Goal: Task Accomplishment & Management: Manage account settings

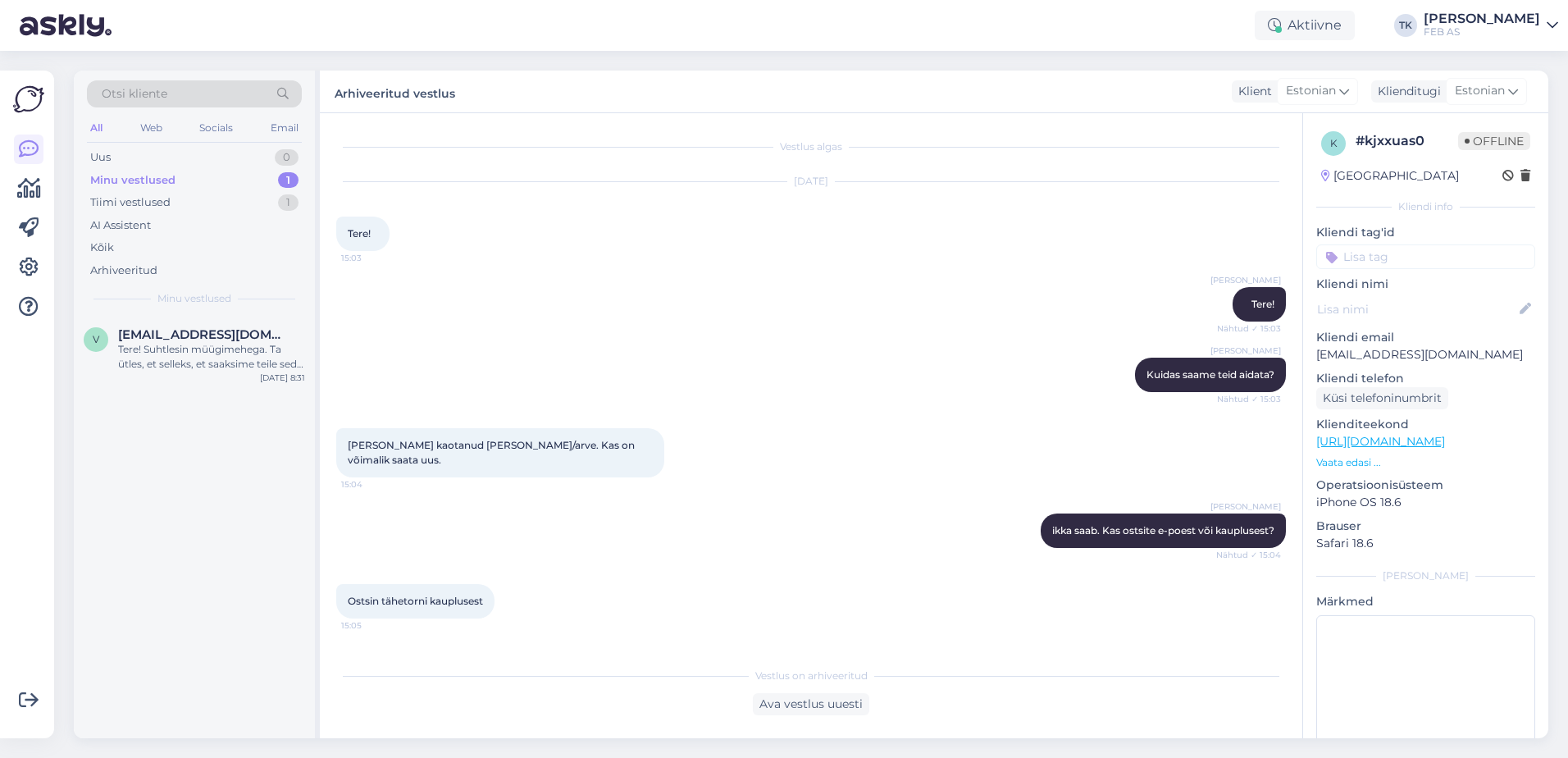
scroll to position [810, 0]
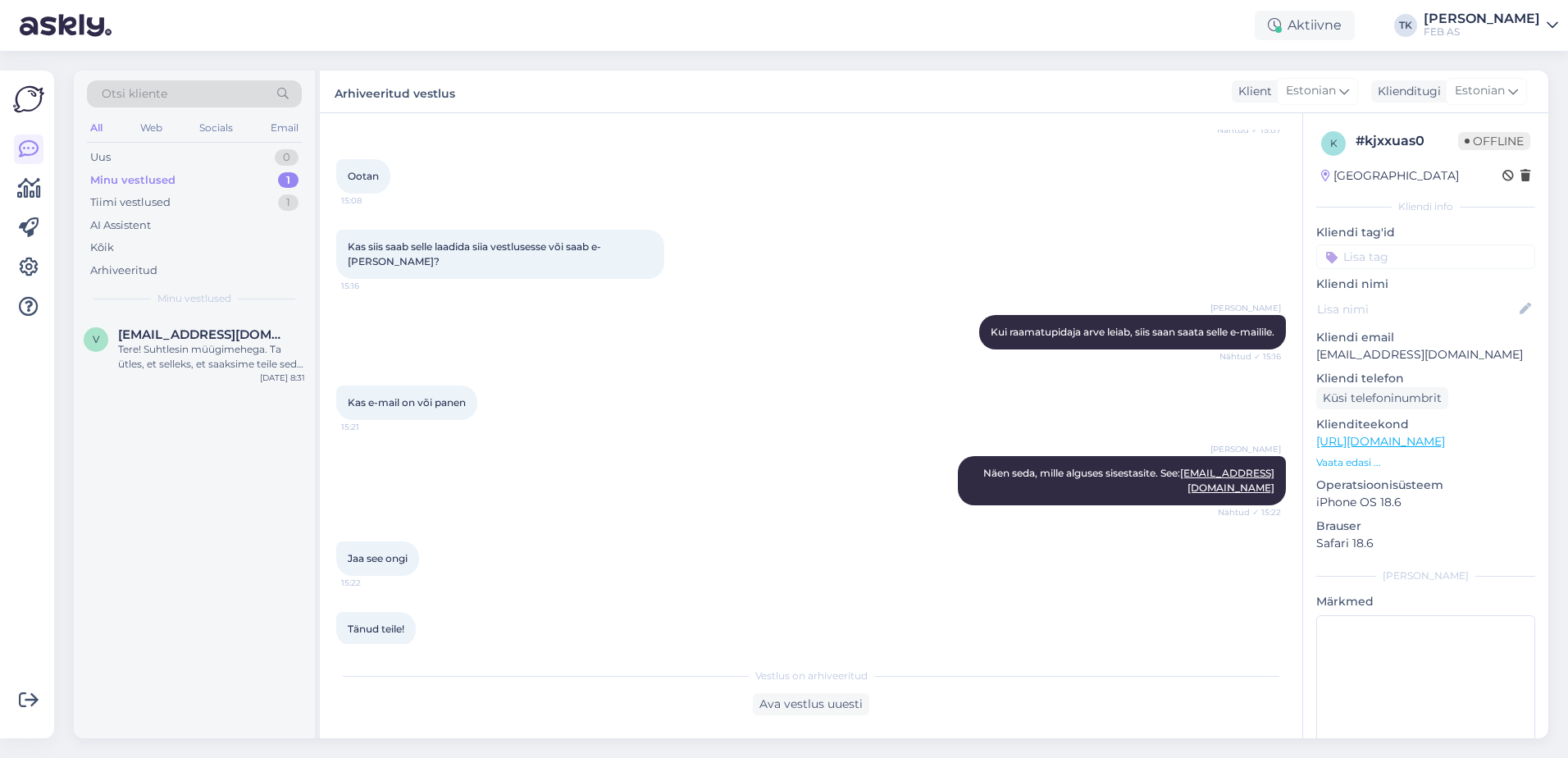
click at [1483, 28] on div "FEB AS" at bounding box center [1481, 31] width 116 height 13
click at [1423, 132] on div "Logi välja" at bounding box center [1411, 140] width 291 height 29
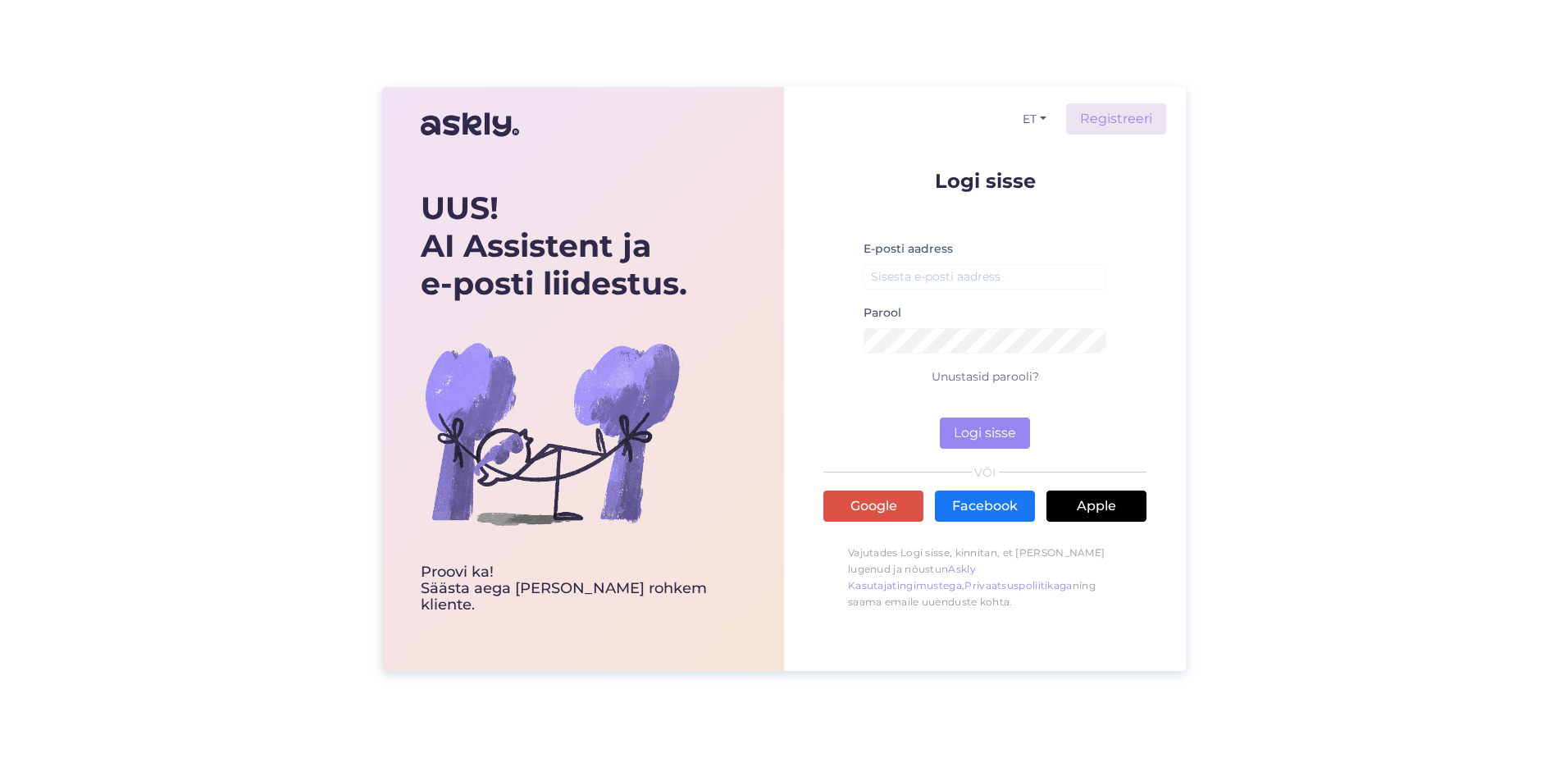
click at [943, 258] on div "E-posti aadress" at bounding box center [985, 270] width 243 height 64
click at [937, 275] on input "email" at bounding box center [985, 277] width 243 height 25
type input "triinu.kaldas@feb.ee"
click at [940, 418] on button "Logi sisse" at bounding box center [985, 433] width 90 height 31
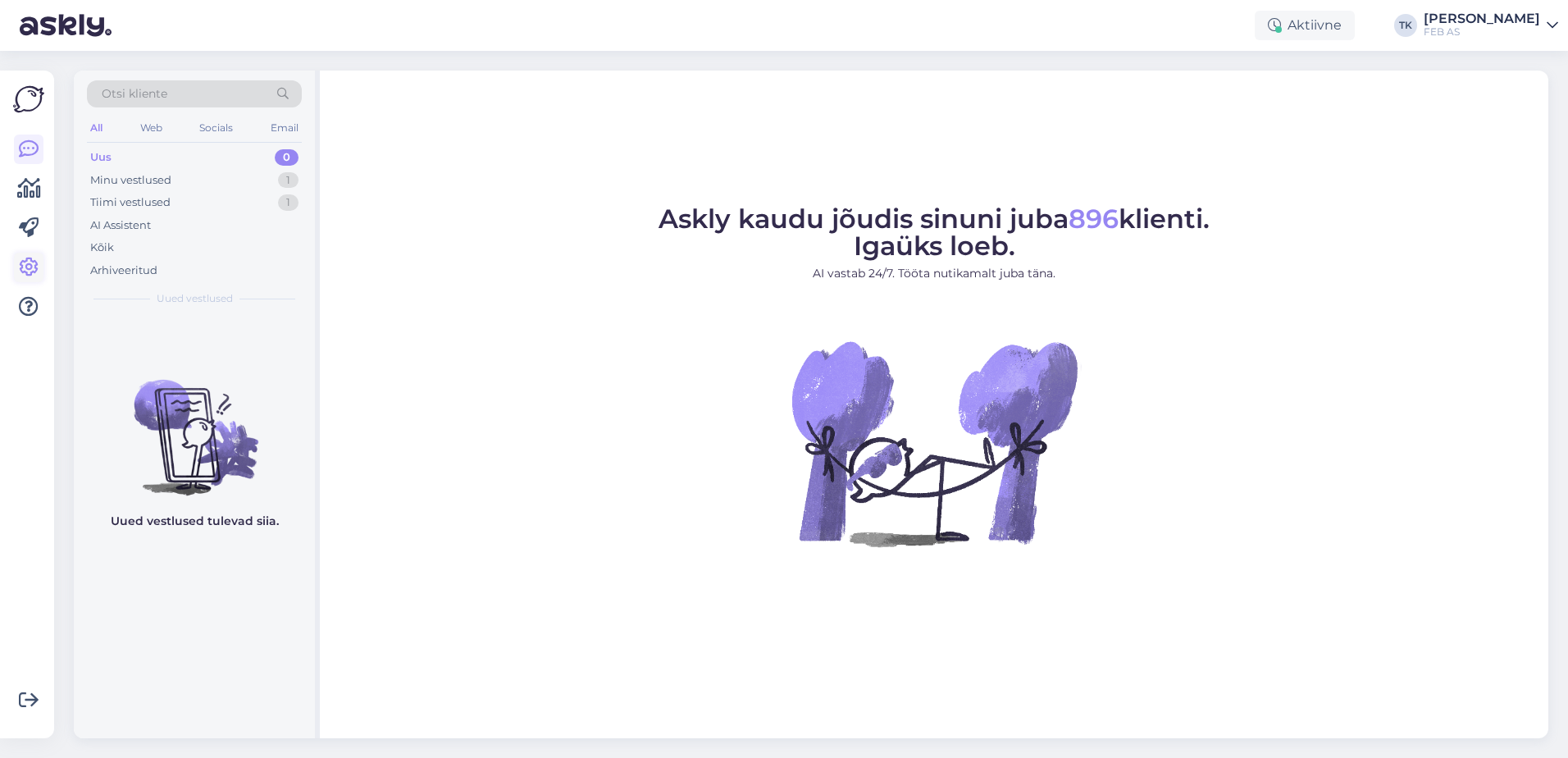
click at [38, 262] on link at bounding box center [28, 267] width 29 height 29
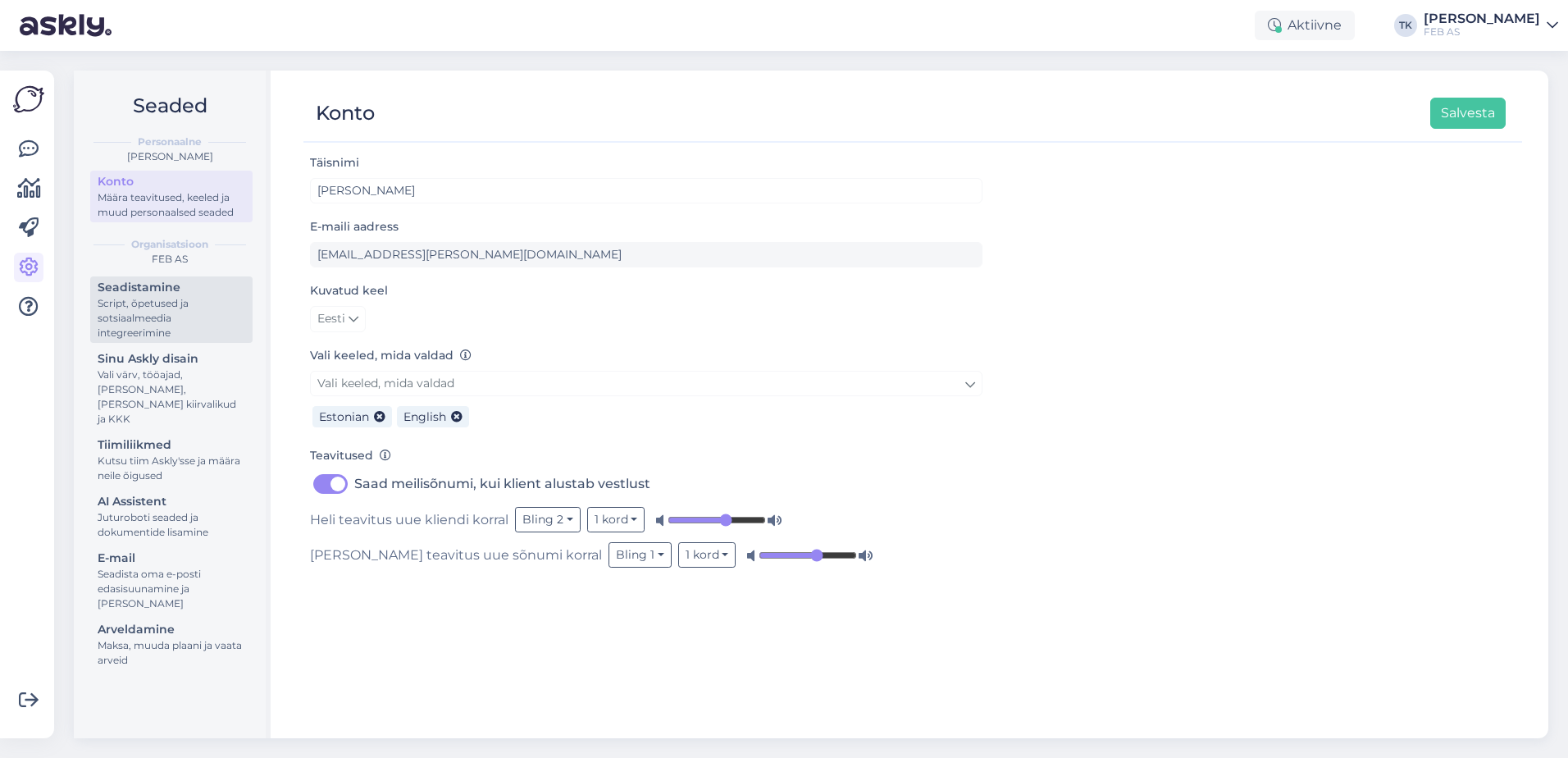
click at [190, 310] on div "Script, õpetused ja sotsiaalmeedia integreerimine" at bounding box center [171, 318] width 148 height 44
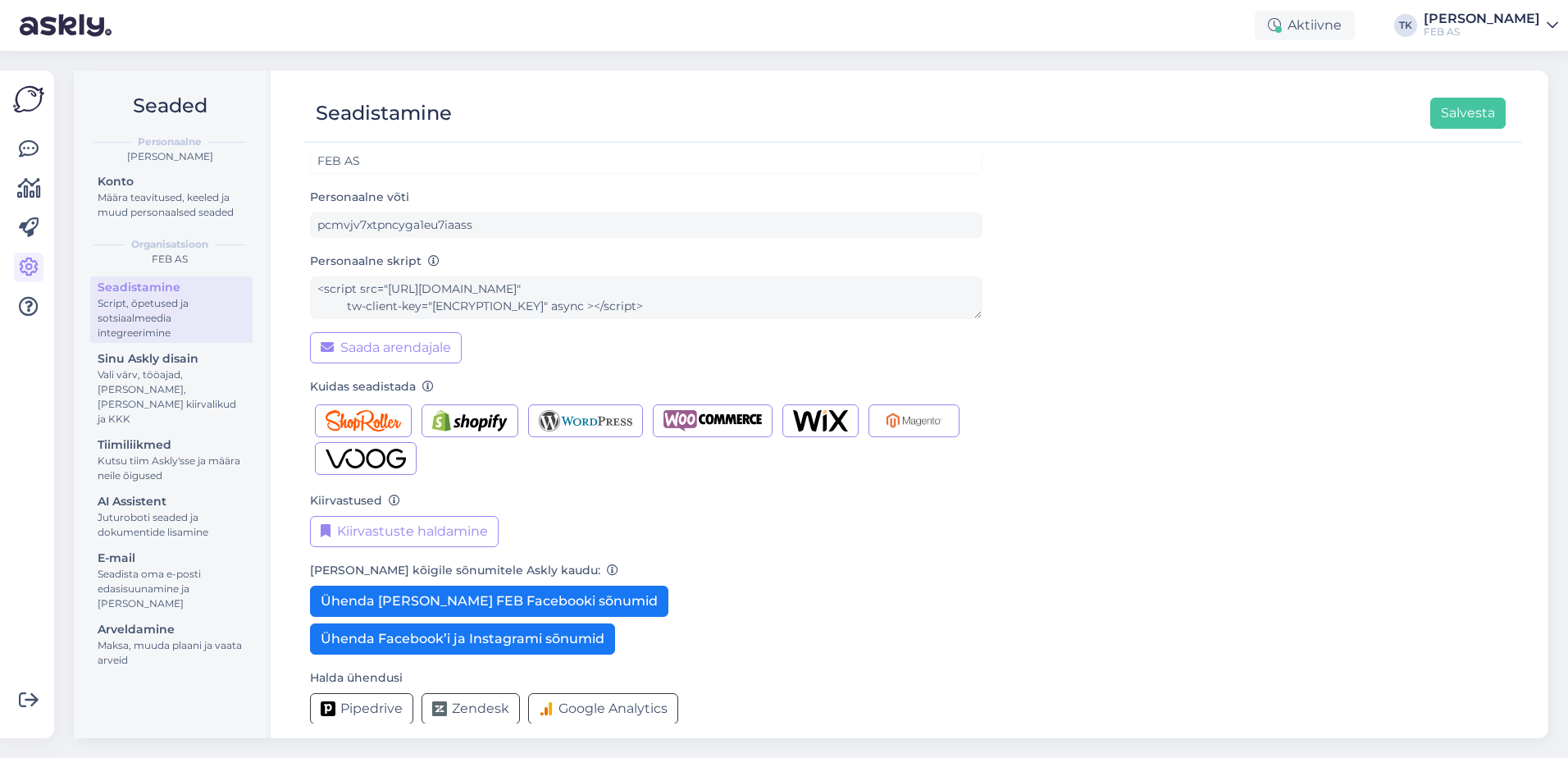
scroll to position [43, 0]
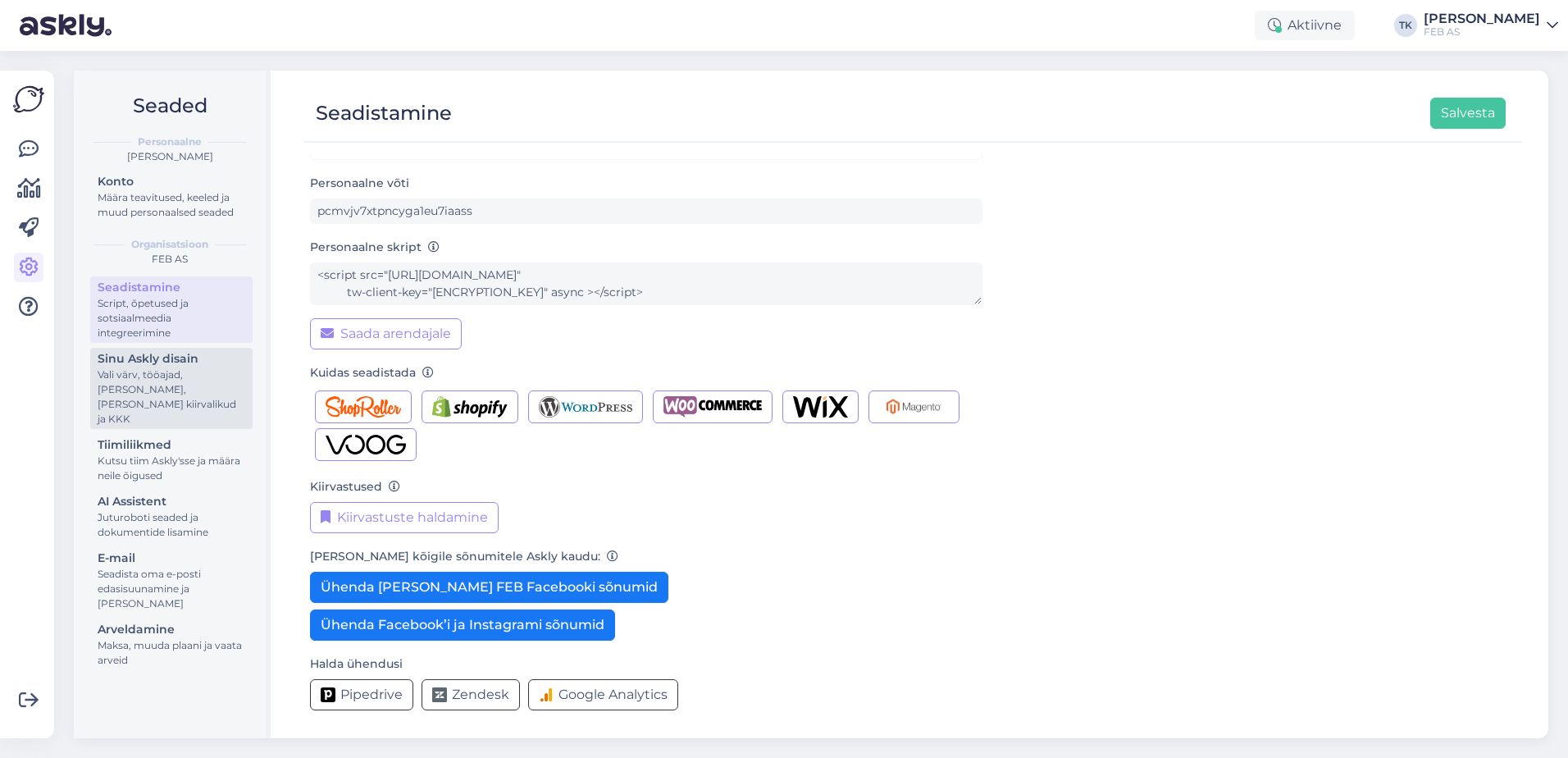
click at [189, 375] on div "Vali värv, tööajad, lisa meilivorm, kõne kiirvalikud ja KKK" at bounding box center [171, 397] width 148 height 59
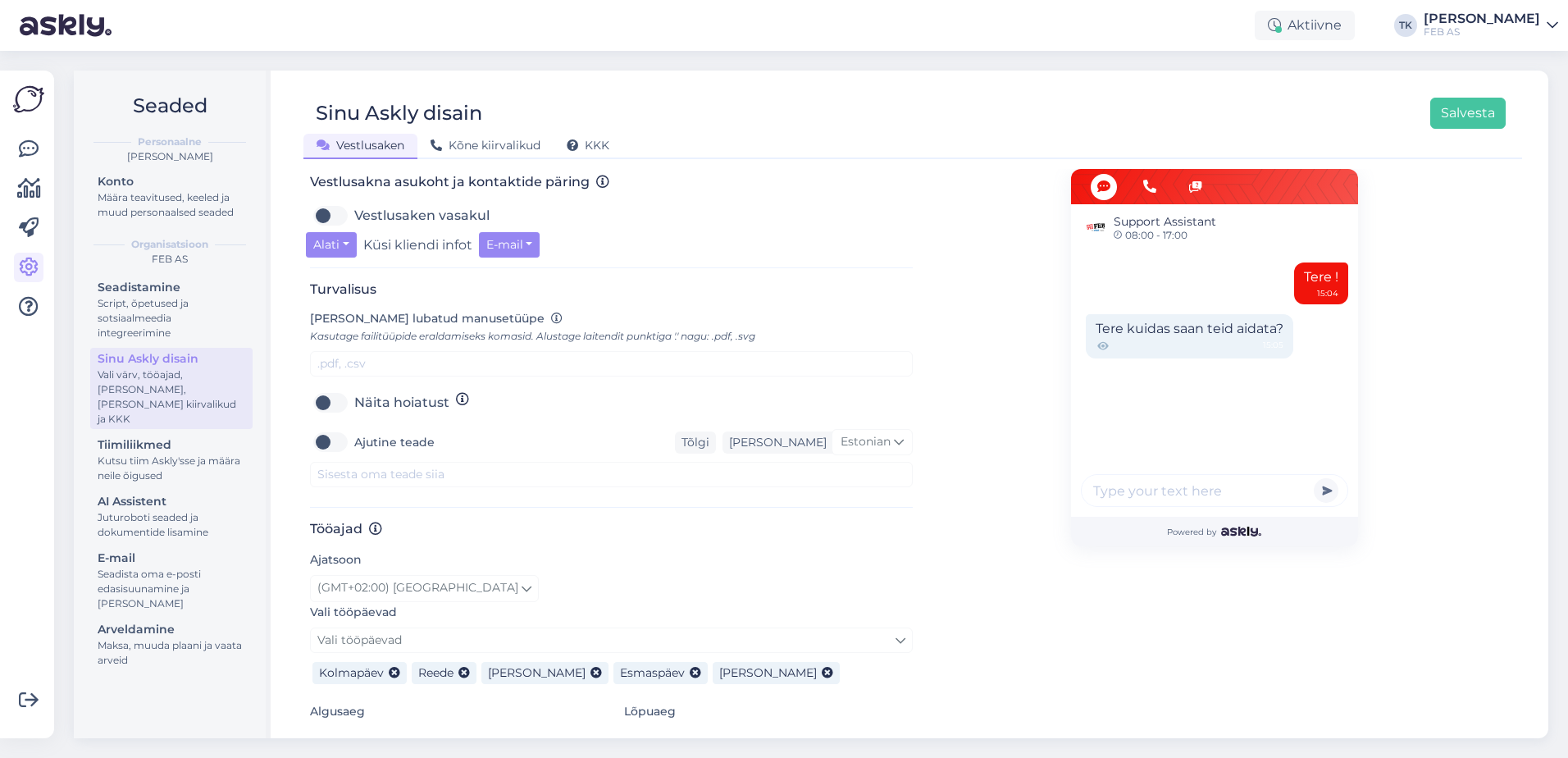
scroll to position [646, 0]
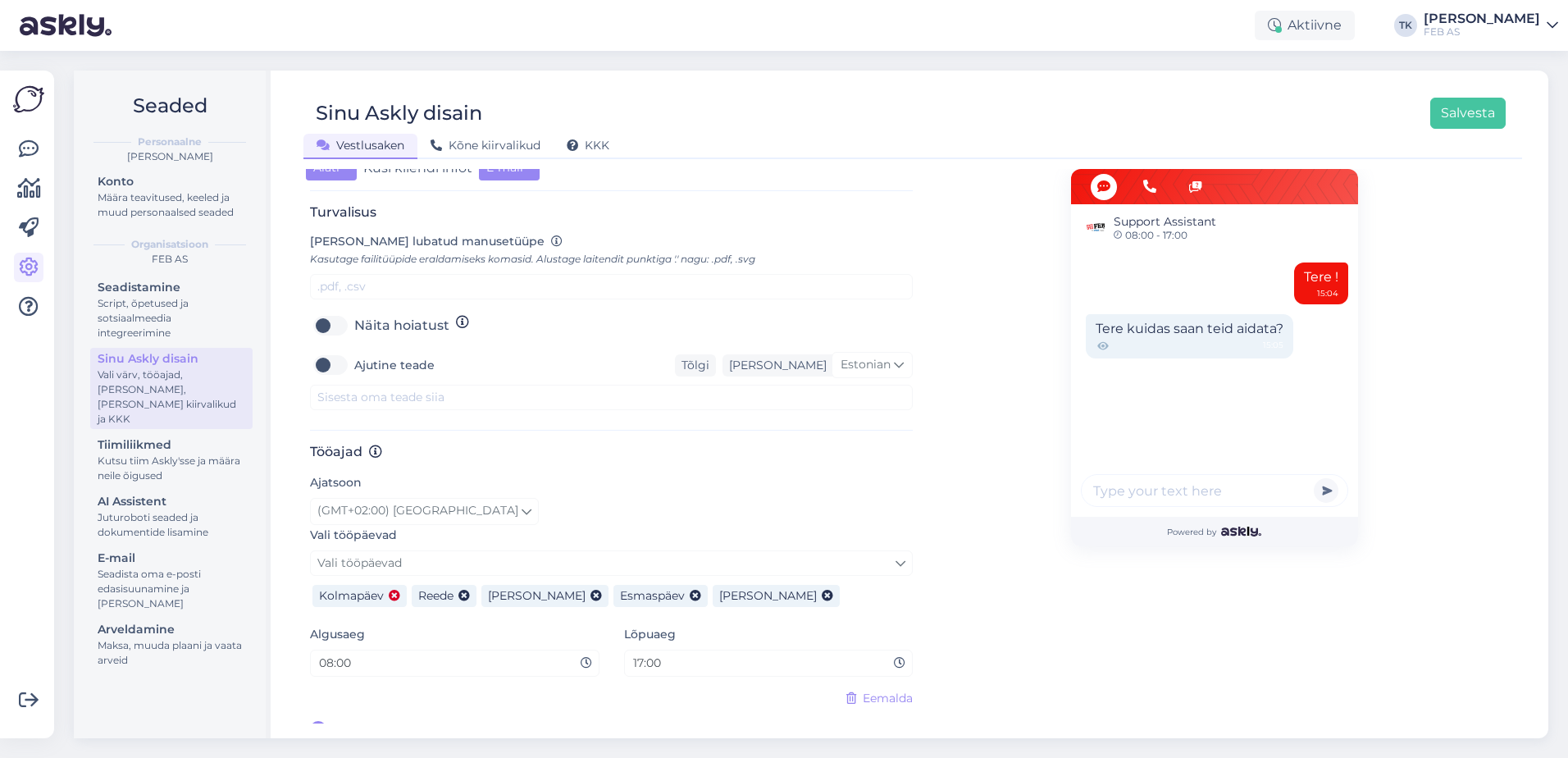
click at [397, 591] on icon at bounding box center [394, 597] width 12 height 12
click at [1476, 110] on button "Salvesta" at bounding box center [1467, 113] width 75 height 31
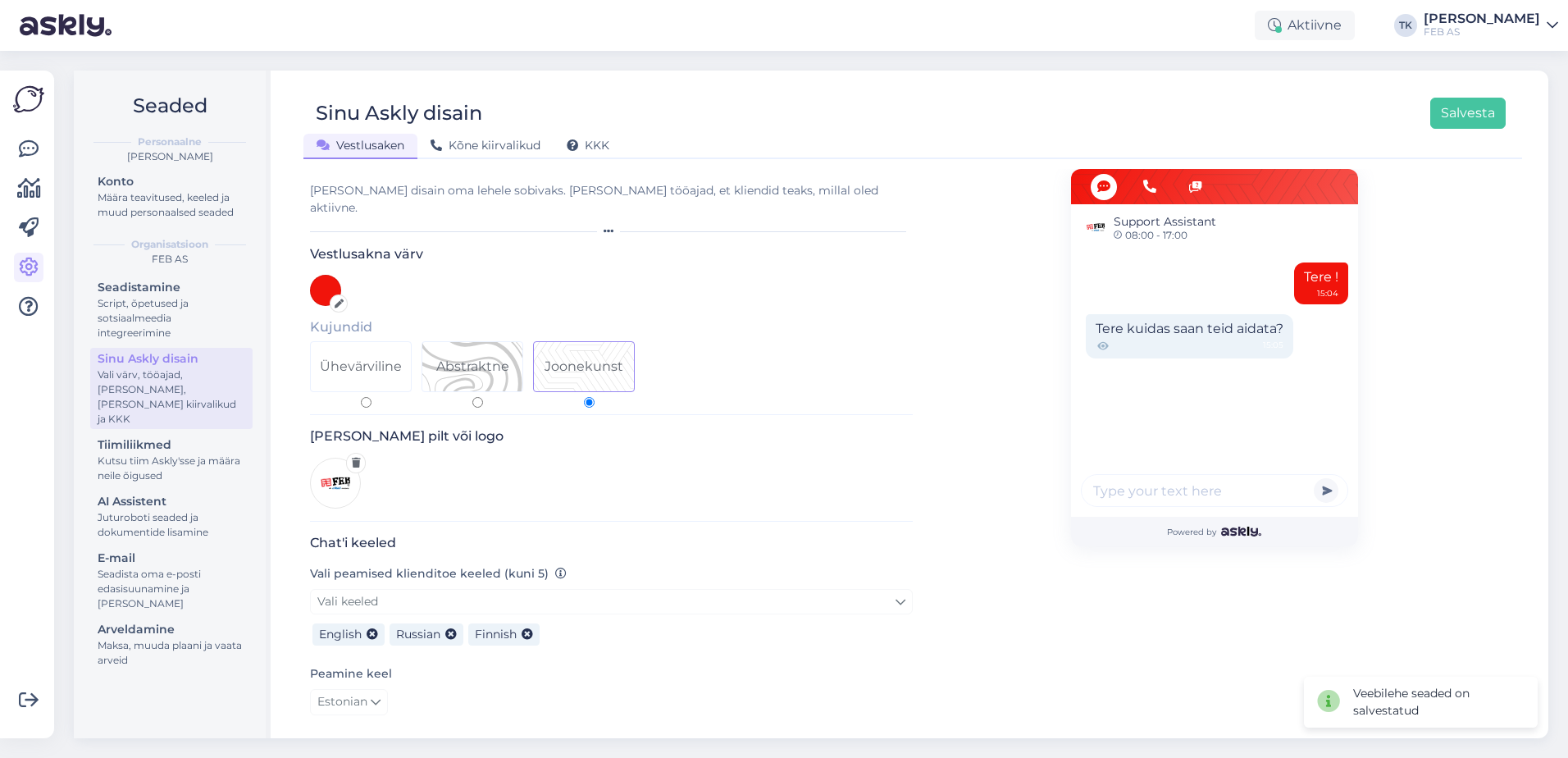
click at [1534, 17] on div "Triinu Kaldas" at bounding box center [1481, 19] width 116 height 13
click at [1441, 143] on div "Logi välja" at bounding box center [1411, 140] width 291 height 29
